Goal: Answer question/provide support: Share knowledge or assist other users

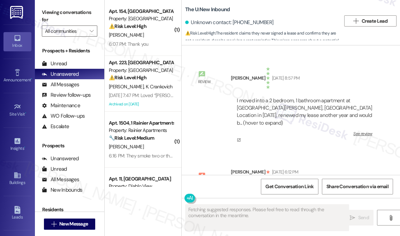
scroll to position [46678, 0]
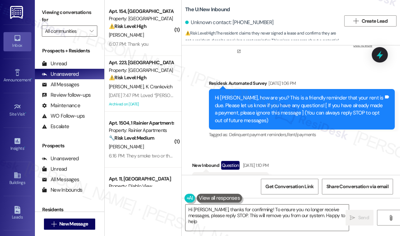
type textarea "Hi [PERSON_NAME], thanks for confirming! To ensure you no longer receive messag…"
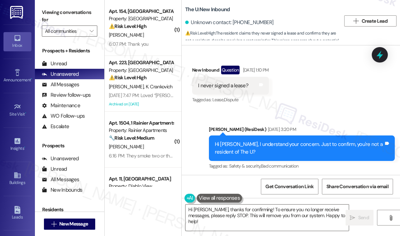
scroll to position [46963, 0]
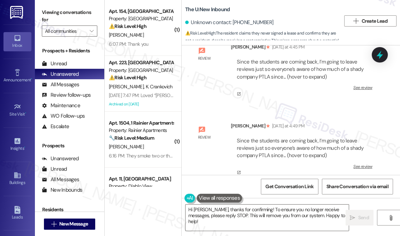
scroll to position [47375, 0]
